Goal: Find specific page/section

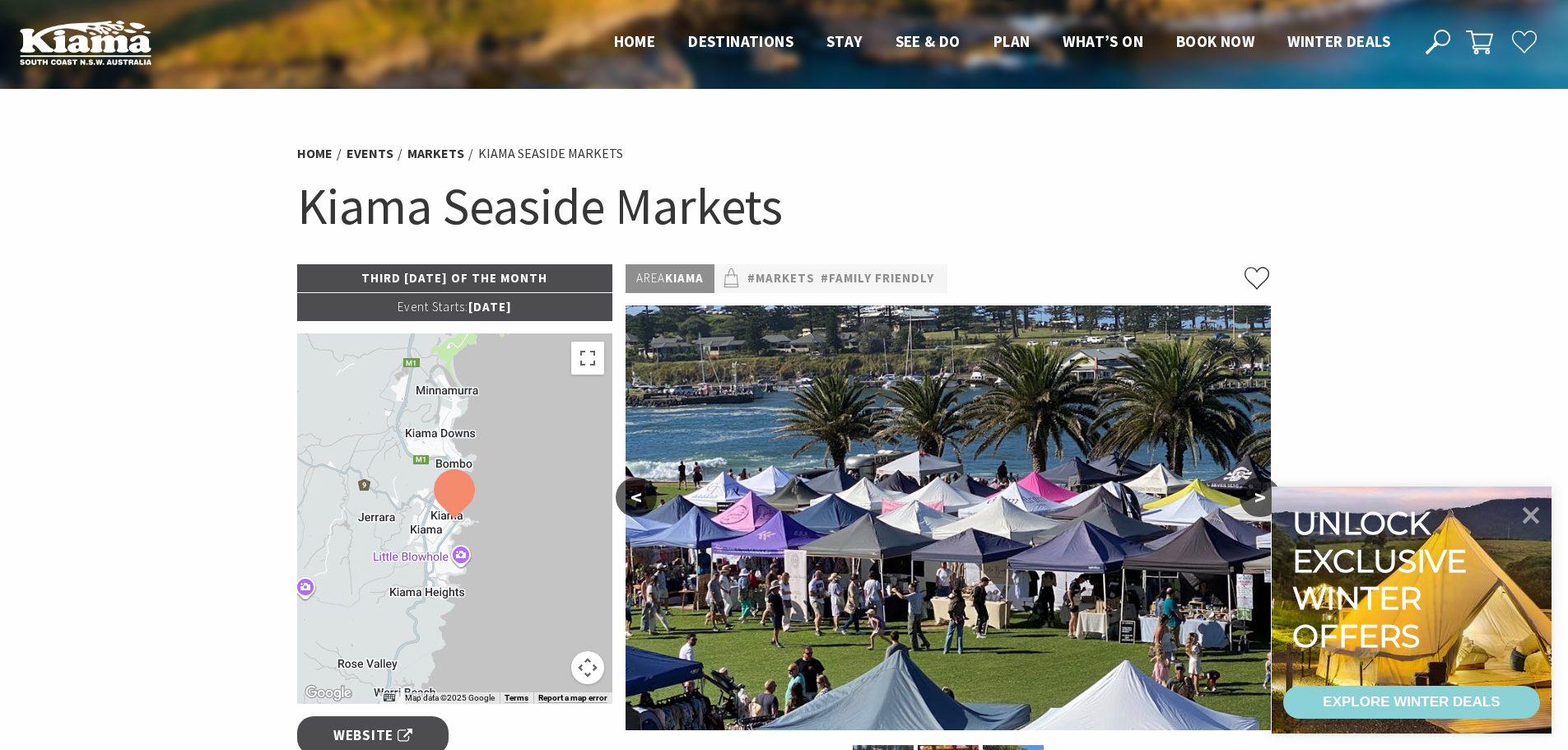
click at [547, 277] on p "Third [DATE] of the Month" at bounding box center [456, 278] width 316 height 28
click at [479, 302] on p "Event Starts: [DATE]" at bounding box center [456, 306] width 316 height 28
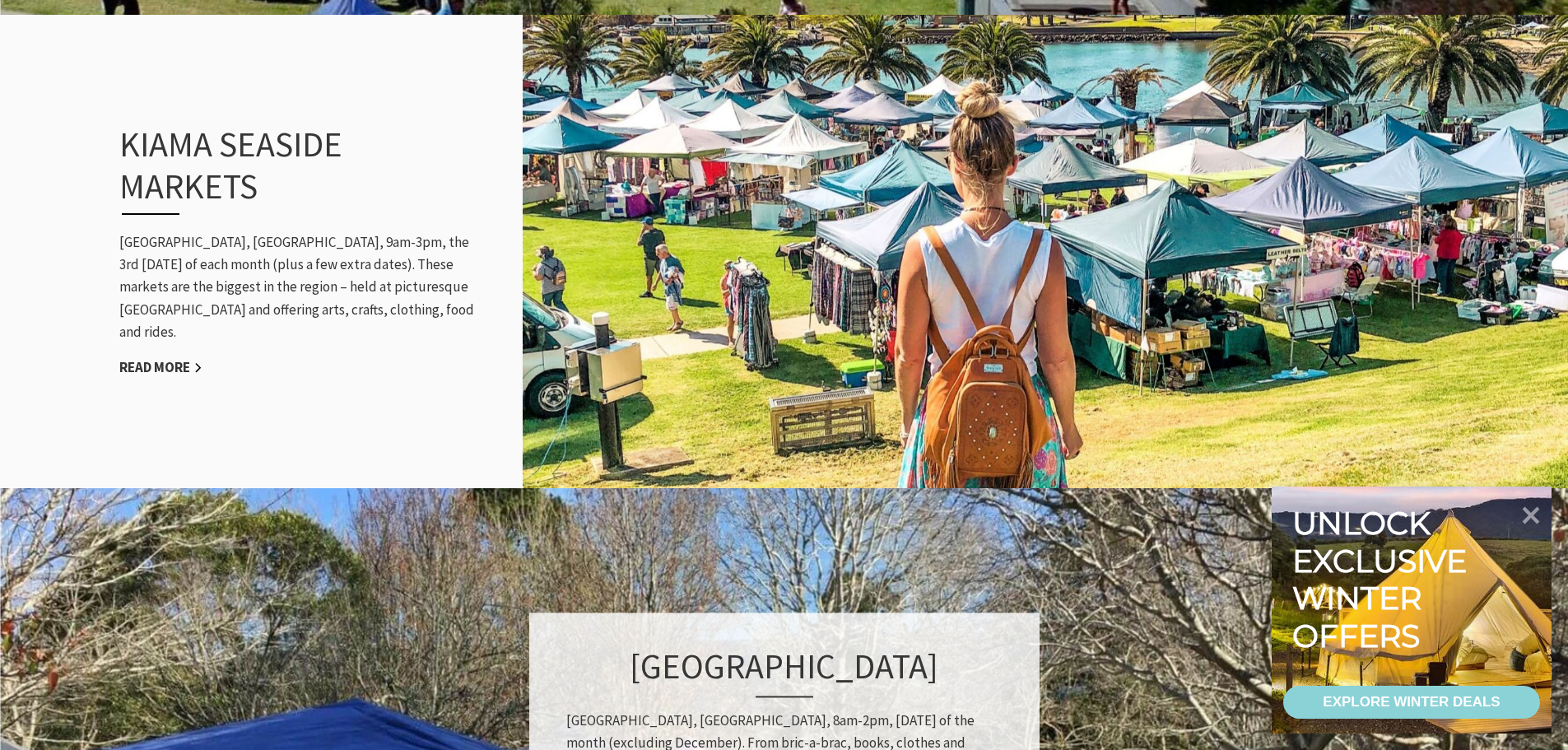
scroll to position [1646, 0]
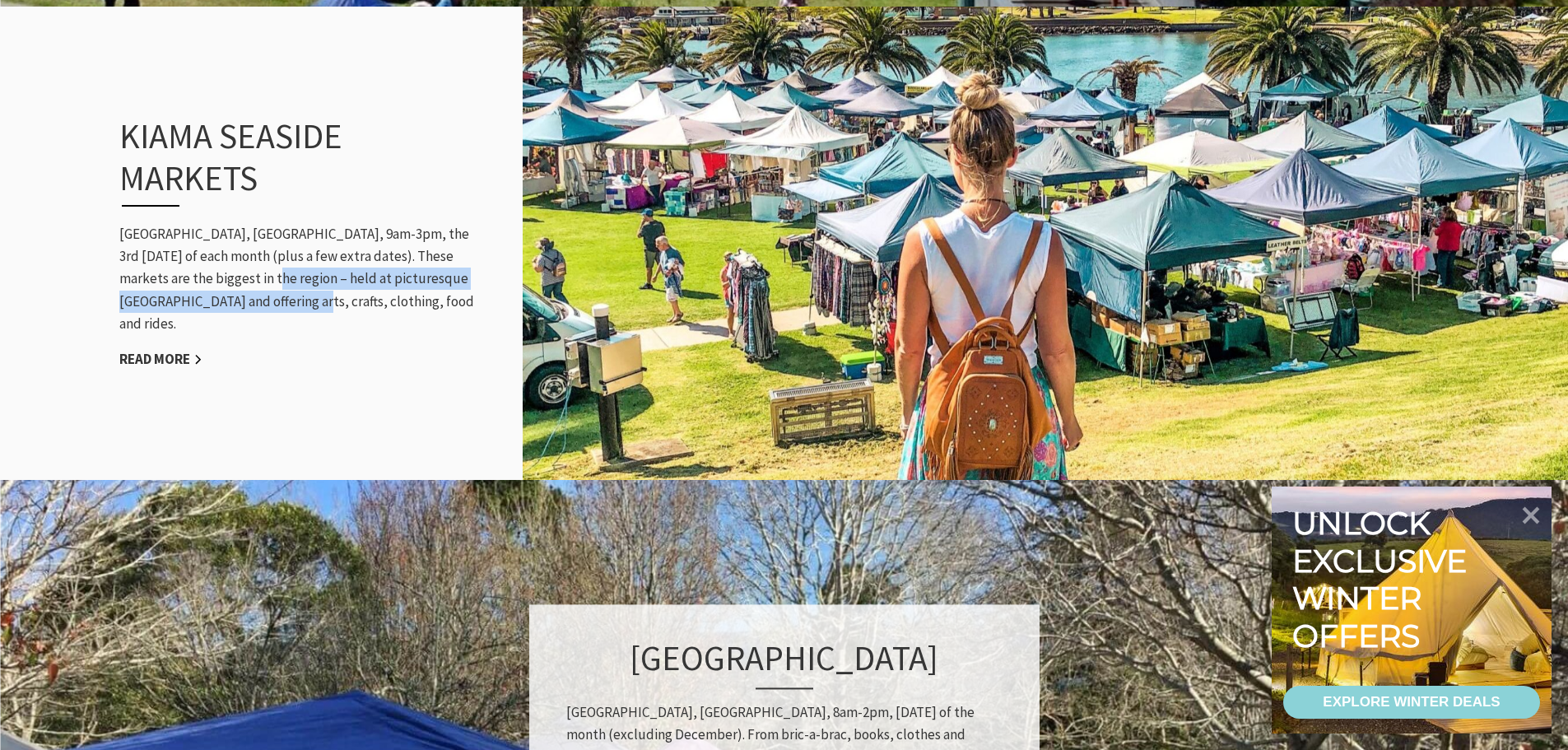
drag, startPoint x: 206, startPoint y: 293, endPoint x: 222, endPoint y: 306, distance: 20.6
click at [222, 306] on p "Black Beach, Kiama, 9am-3pm, the 3rd Sunday of each month (plus a few extra dat…" at bounding box center [300, 278] width 362 height 112
click at [163, 207] on h3 "Kiama Seaside Markets" at bounding box center [282, 161] width 326 height 92
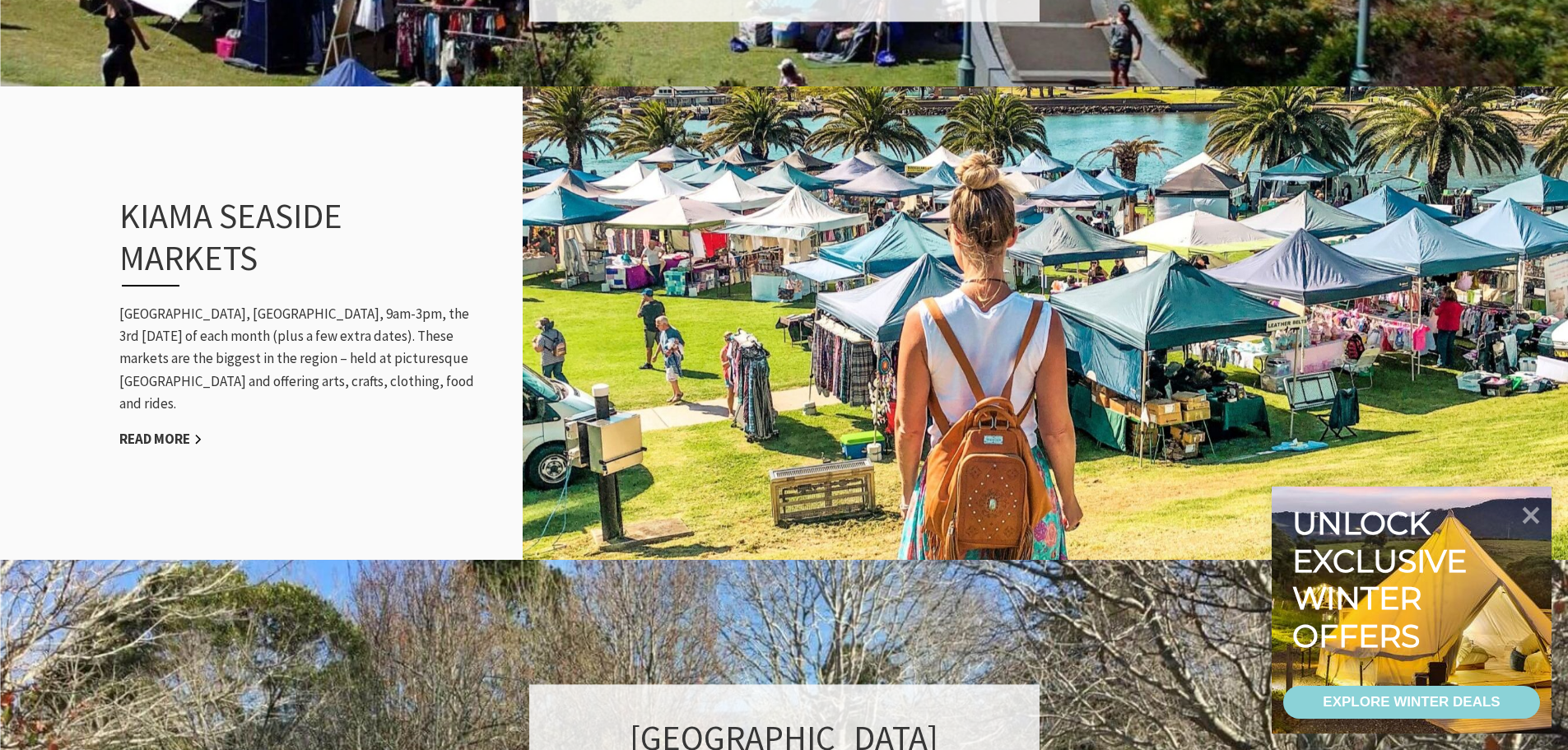
scroll to position [1564, 0]
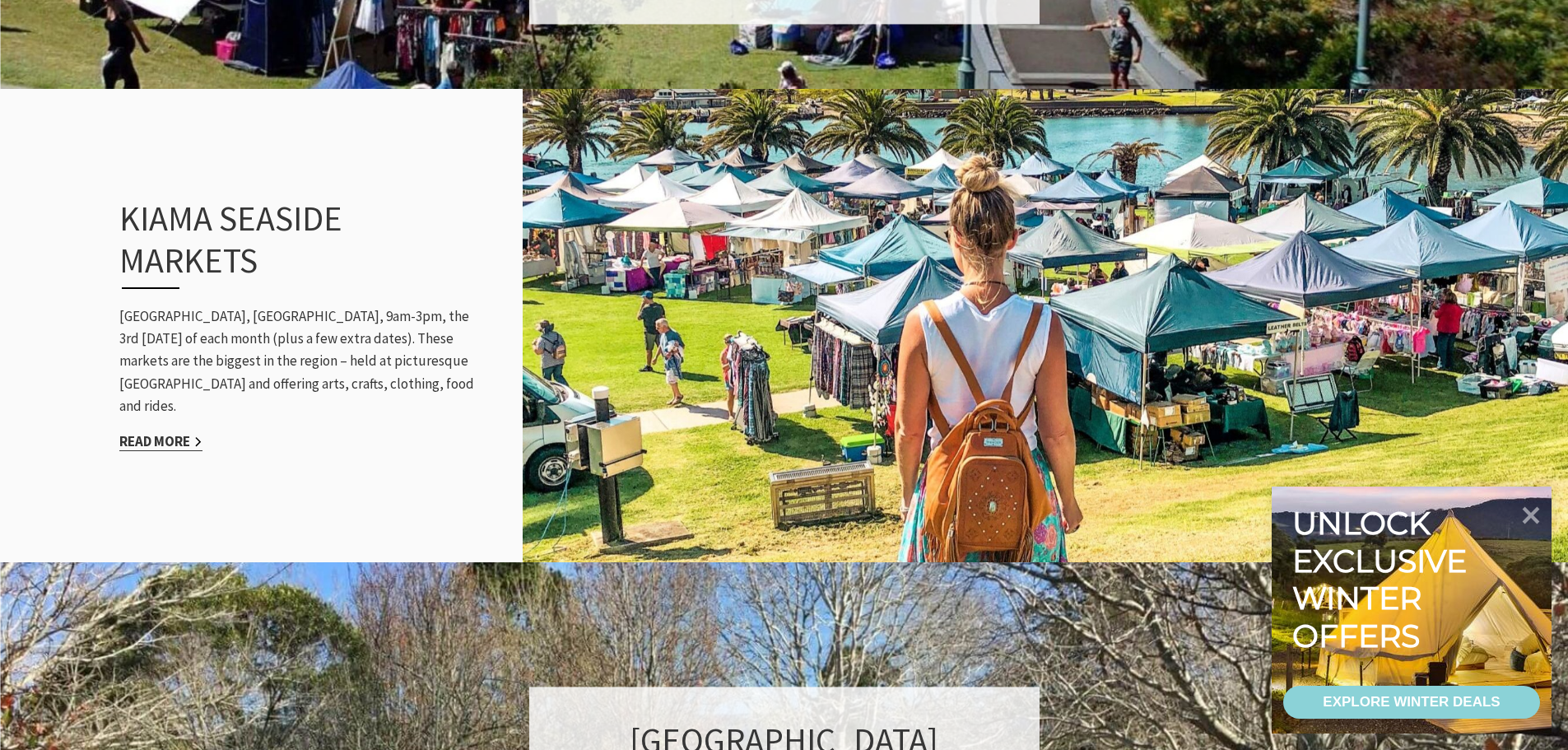
click at [172, 434] on link "Read More" at bounding box center [161, 441] width 84 height 19
